Goal: Obtain resource: Download file/media

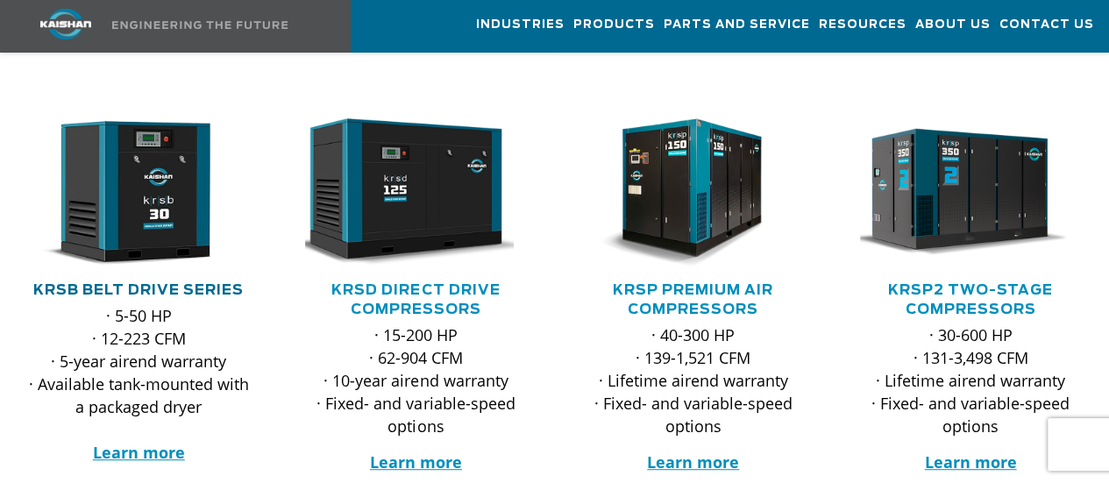
scroll to position [292, 0]
click at [119, 283] on link "KRSB Belt Drive Series" at bounding box center [138, 290] width 210 height 14
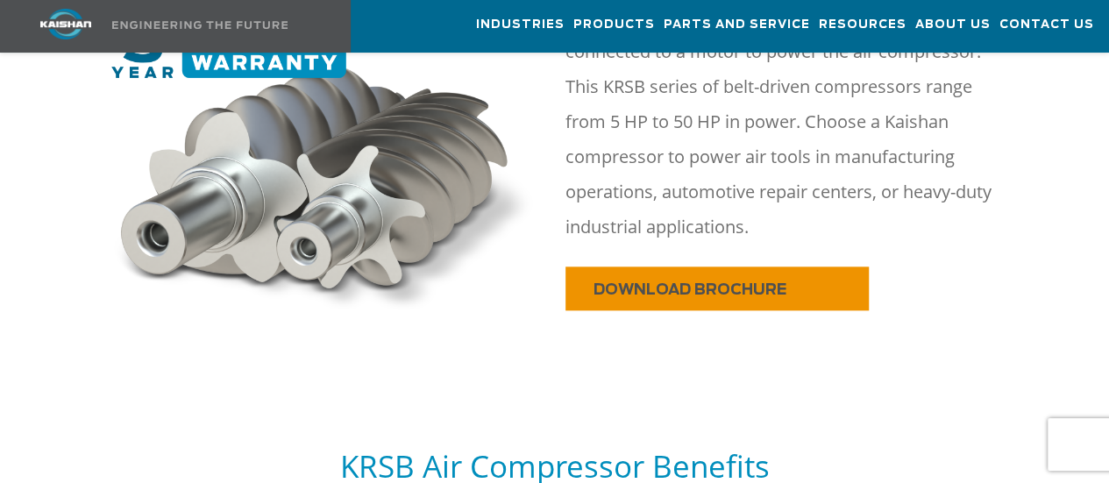
scroll to position [1169, 0]
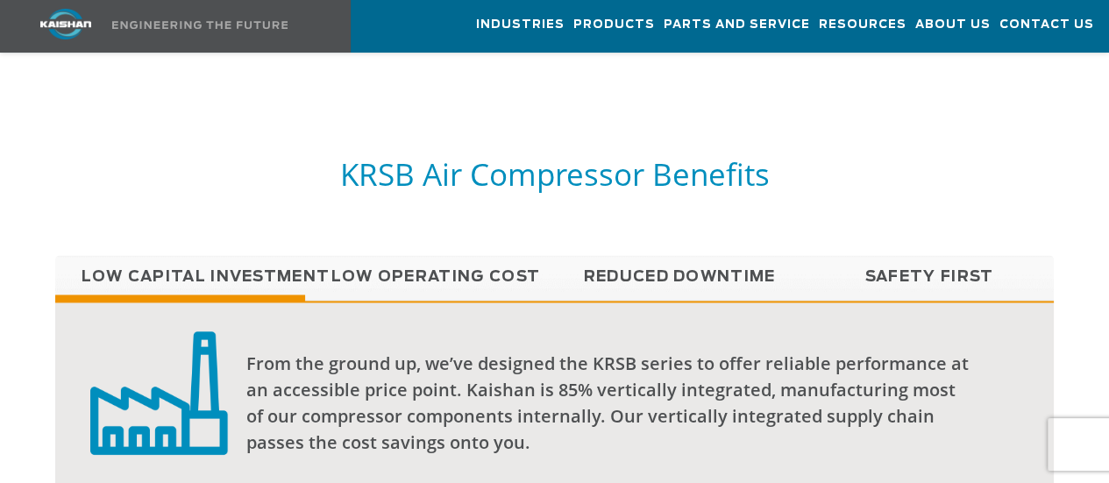
click at [454, 255] on link "Low Operating Cost" at bounding box center [430, 277] width 250 height 44
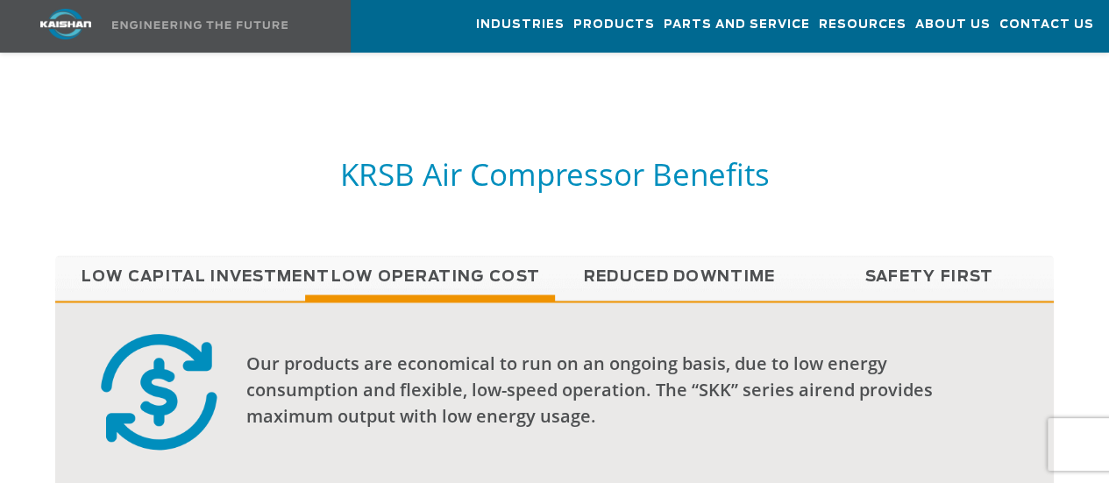
click at [670, 255] on link "Reduced Downtime" at bounding box center [680, 277] width 250 height 44
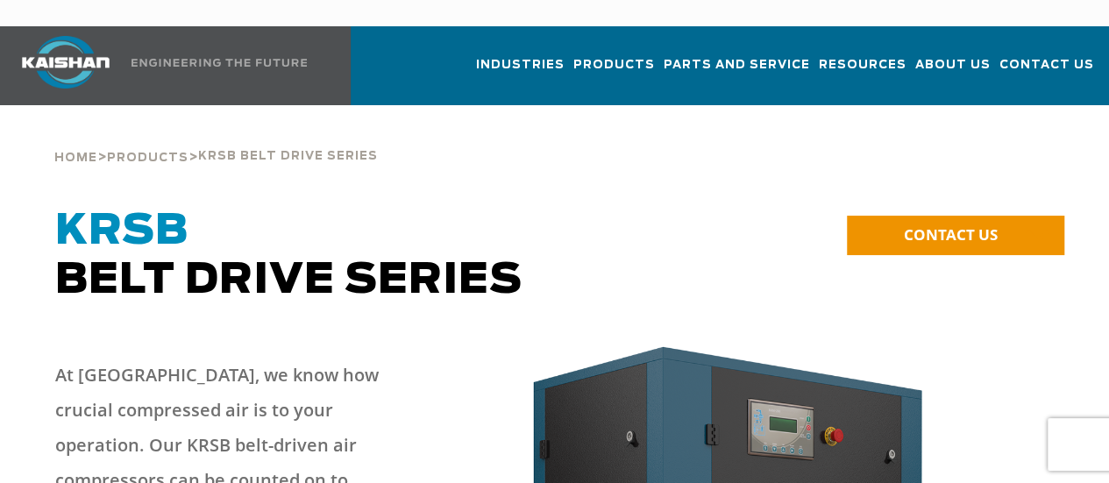
scroll to position [292, 0]
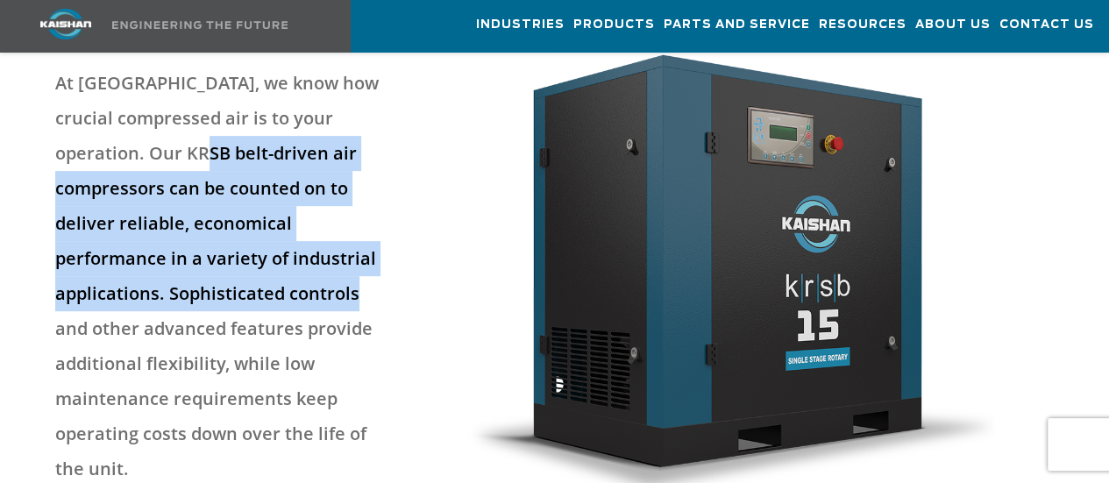
drag, startPoint x: 193, startPoint y: 136, endPoint x: 327, endPoint y: 259, distance: 181.8
click at [327, 259] on p "At [GEOGRAPHIC_DATA], we know how crucial compressed air is to your operation. …" at bounding box center [219, 276] width 328 height 421
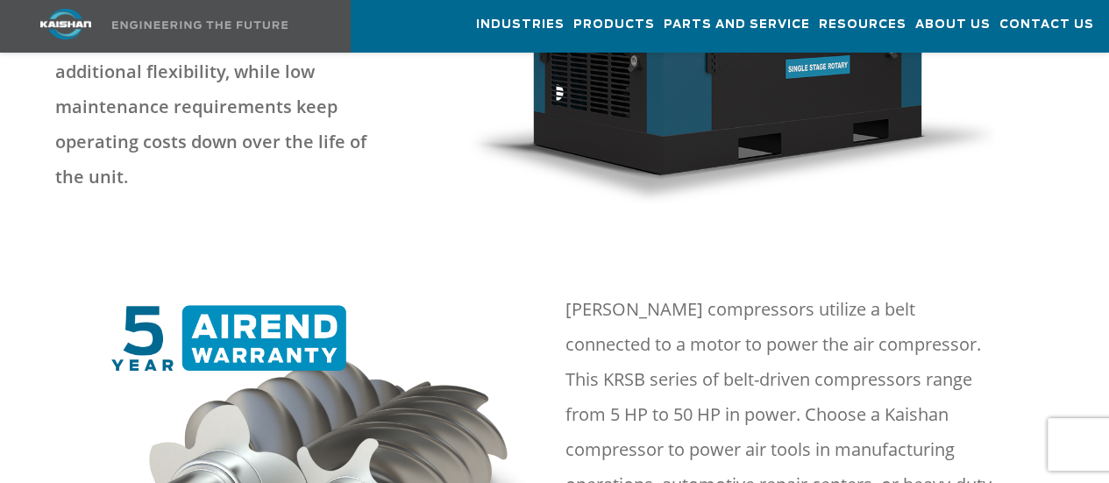
scroll to position [877, 0]
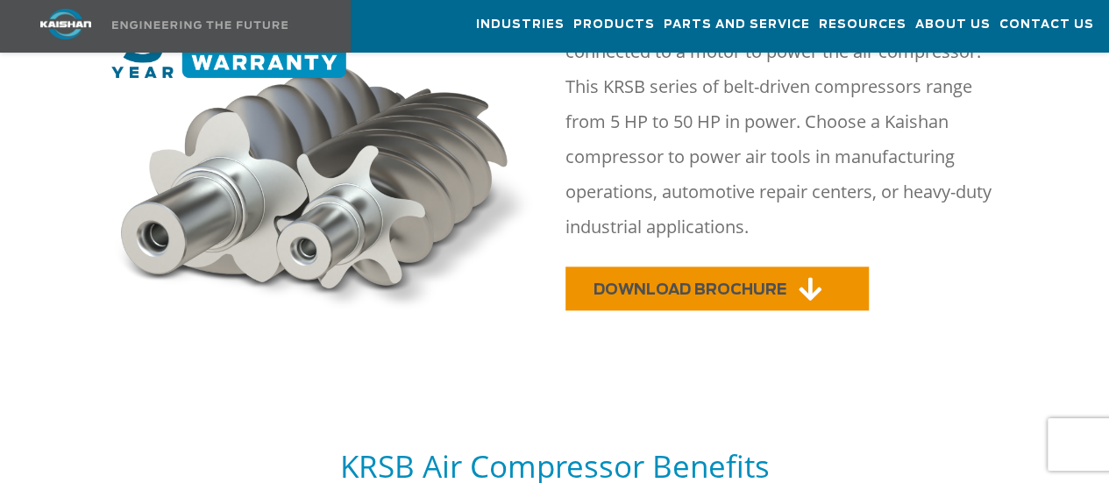
click at [694, 282] on span "DOWNLOAD BROCHURE" at bounding box center [689, 289] width 193 height 15
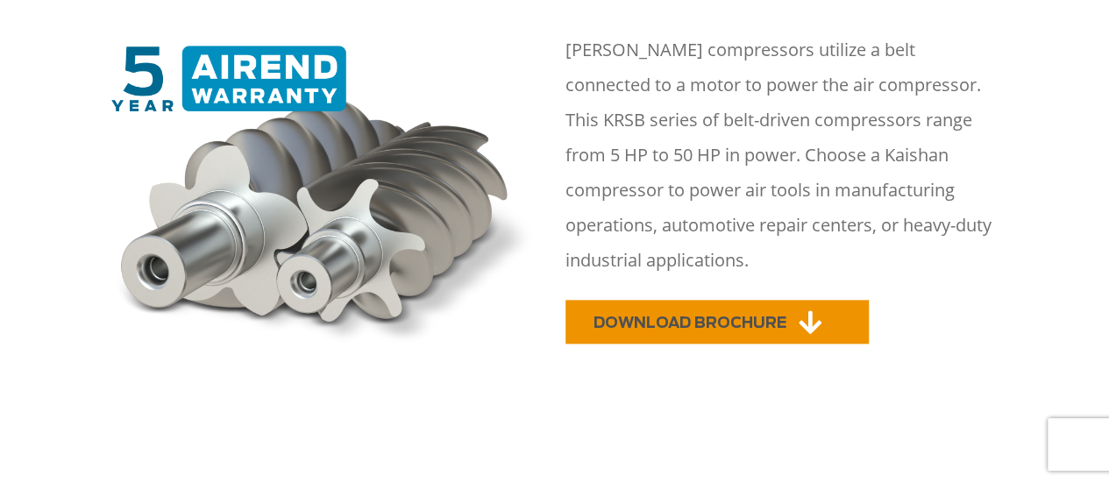
scroll to position [0, 0]
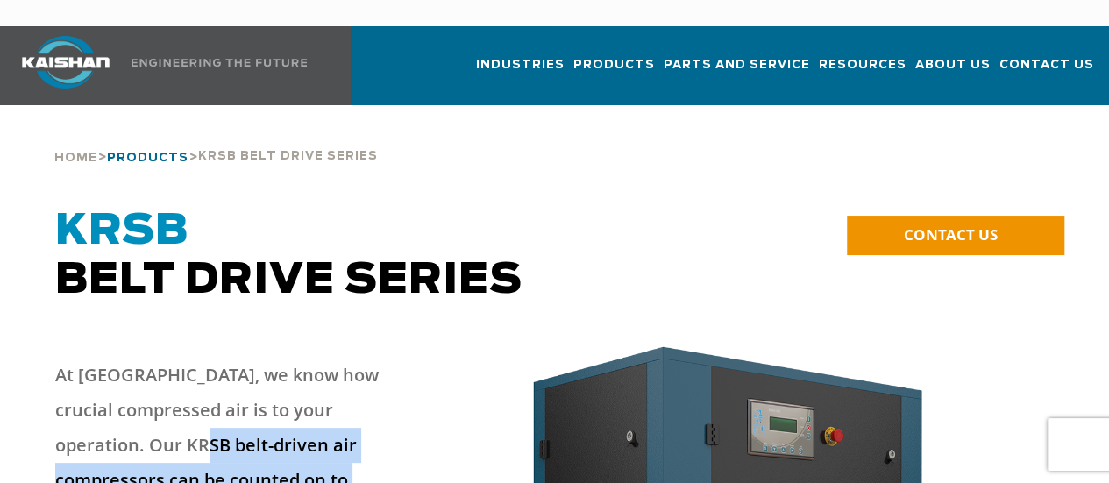
click at [154, 153] on span "Products" at bounding box center [148, 158] width 82 height 11
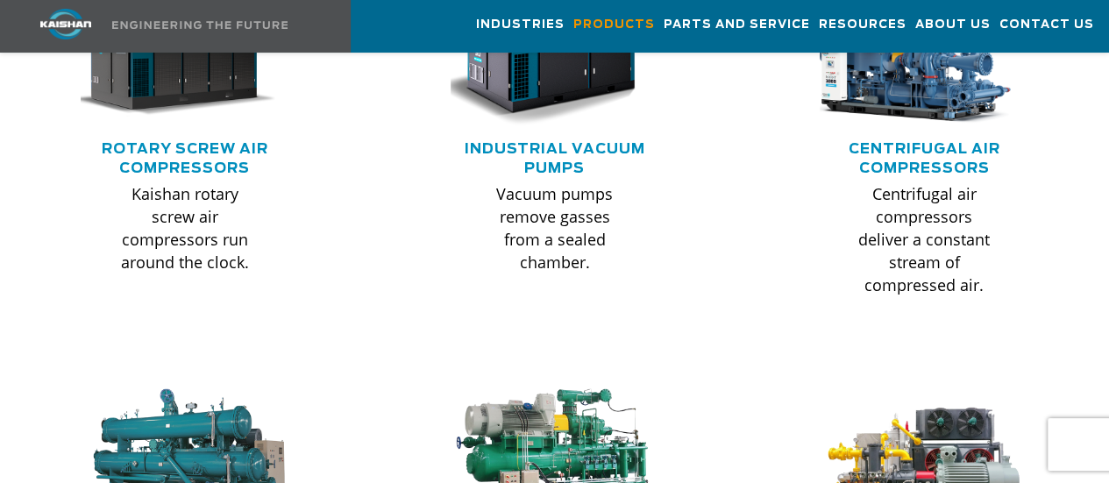
scroll to position [1068, 0]
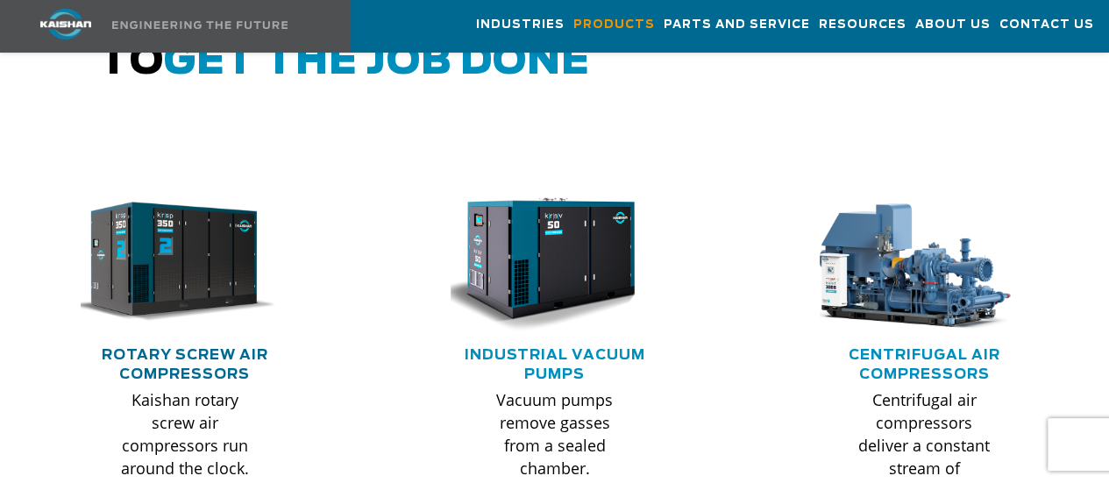
click at [207, 348] on link "Rotary Screw Air Compressors" at bounding box center [185, 364] width 167 height 33
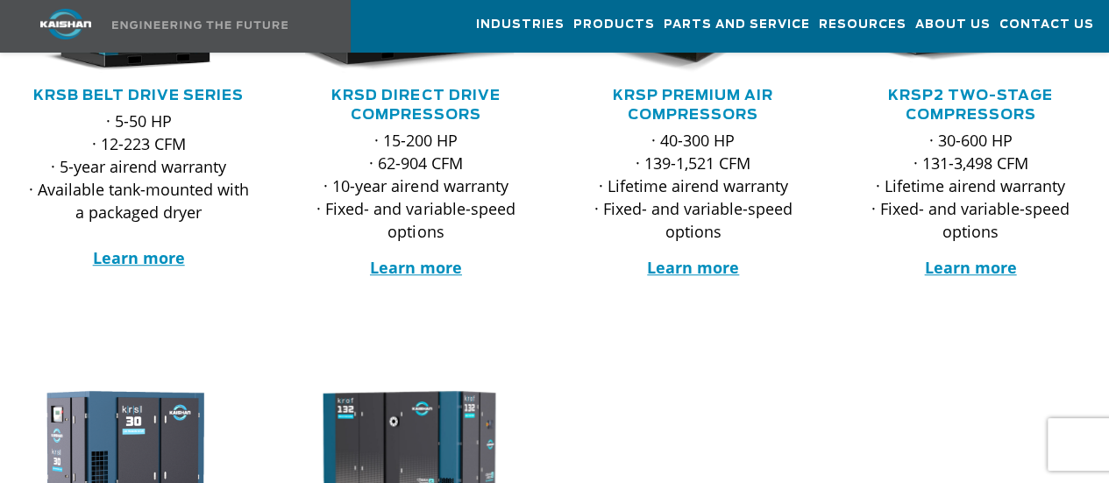
scroll to position [292, 0]
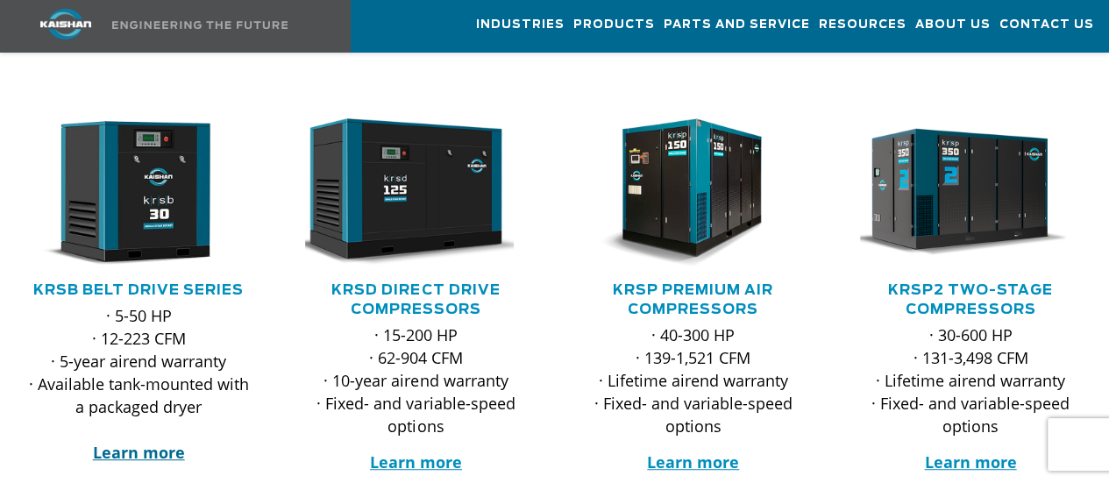
click at [172, 442] on strong "Learn more" at bounding box center [139, 452] width 92 height 21
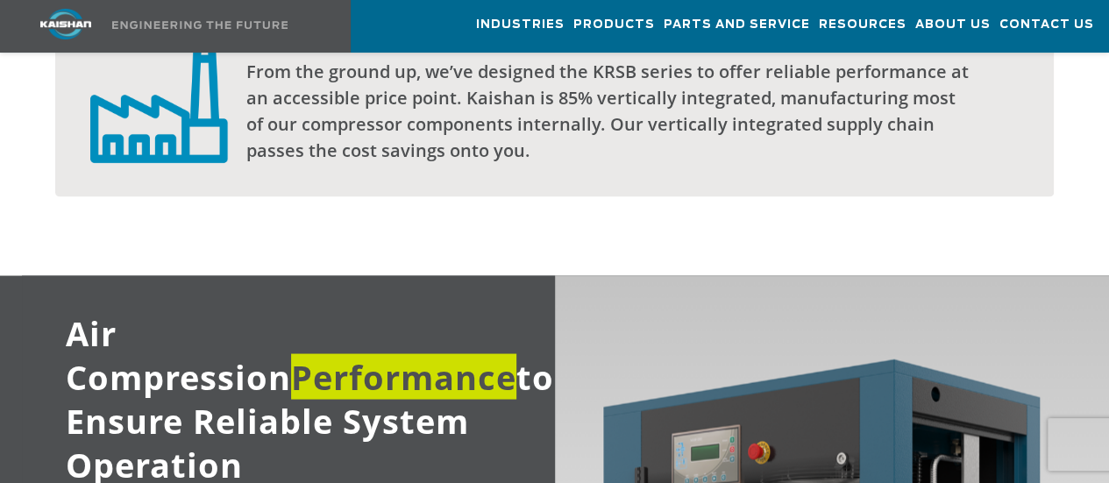
scroll to position [1169, 0]
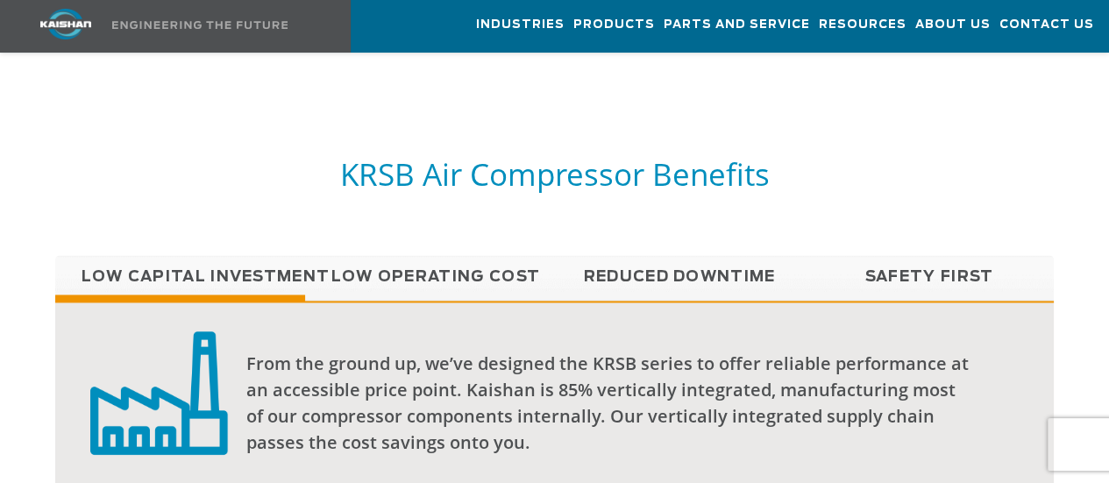
click at [414, 255] on link "Low Operating Cost" at bounding box center [430, 277] width 250 height 44
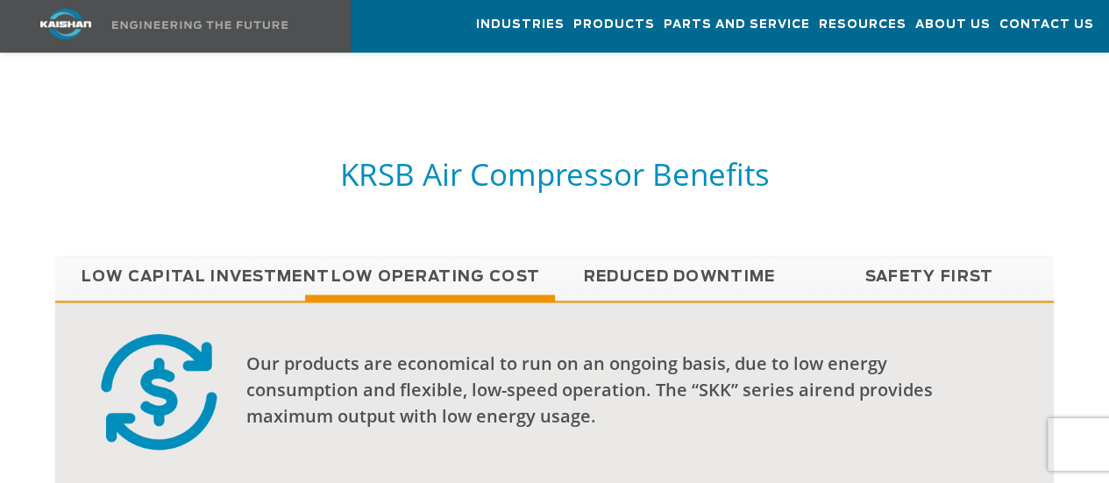
click at [716, 257] on link "Reduced Downtime" at bounding box center [680, 277] width 250 height 44
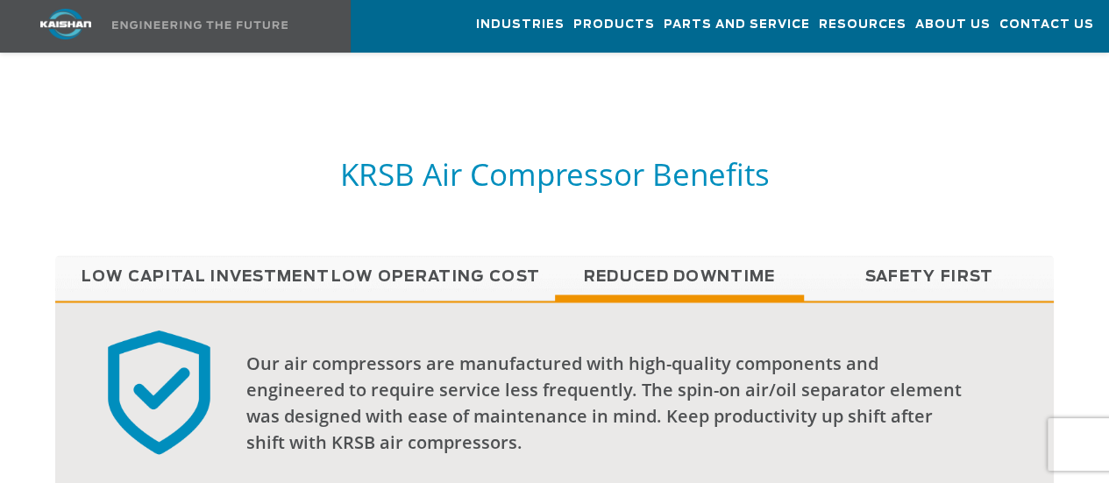
click at [959, 257] on link "Safety First" at bounding box center [929, 277] width 250 height 44
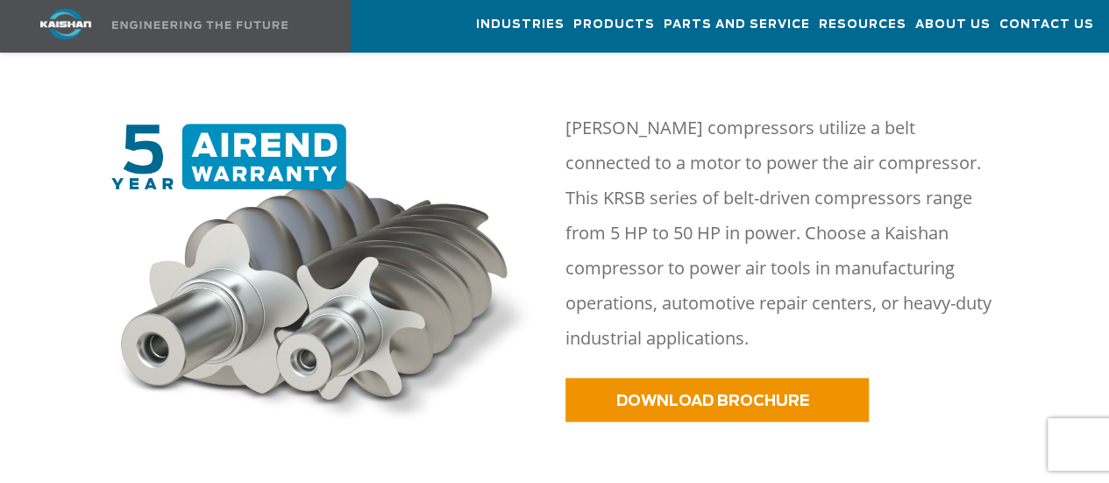
scroll to position [0, 0]
